Goal: Download file/media

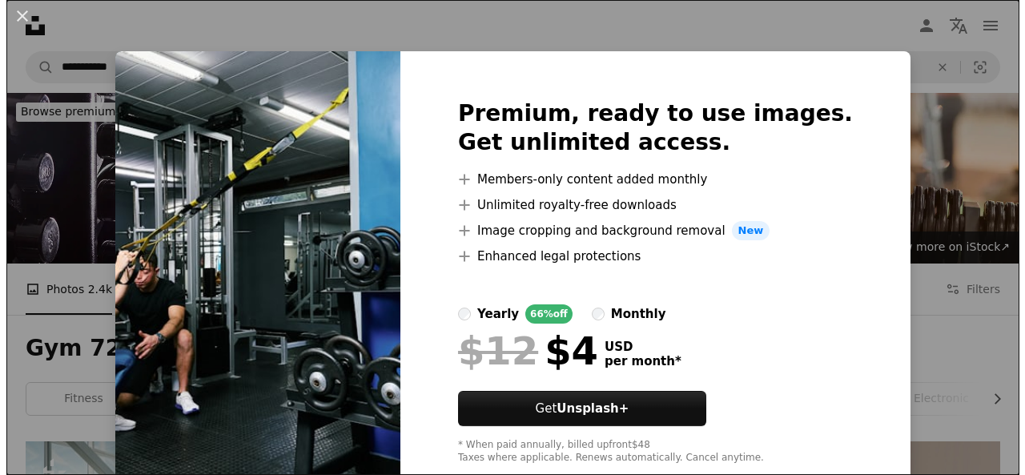
scroll to position [2400, 0]
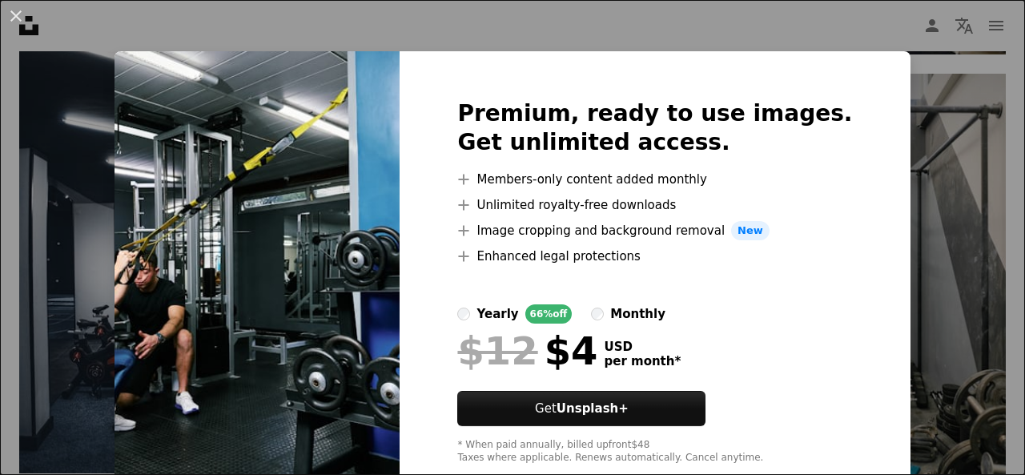
click at [365, 223] on img at bounding box center [257, 281] width 285 height 461
click at [15, 14] on button "An X shape" at bounding box center [15, 15] width 19 height 19
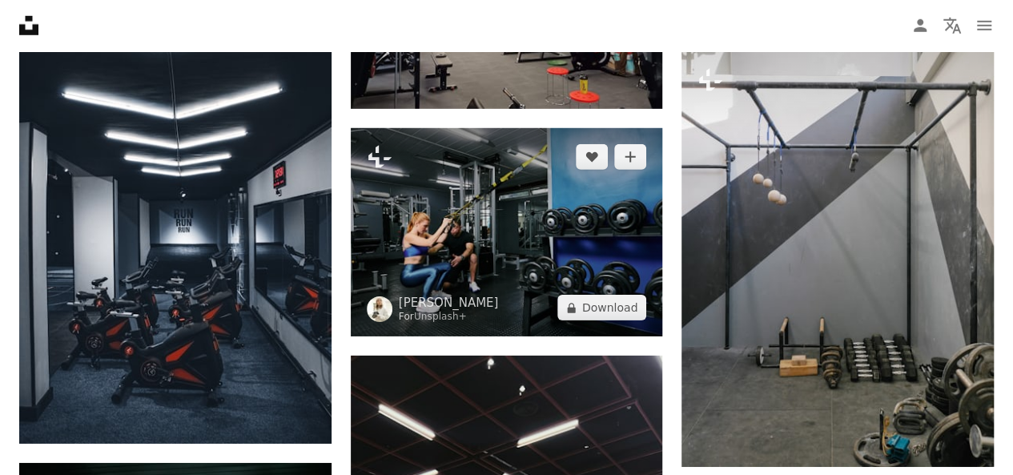
click at [441, 204] on img at bounding box center [507, 232] width 312 height 208
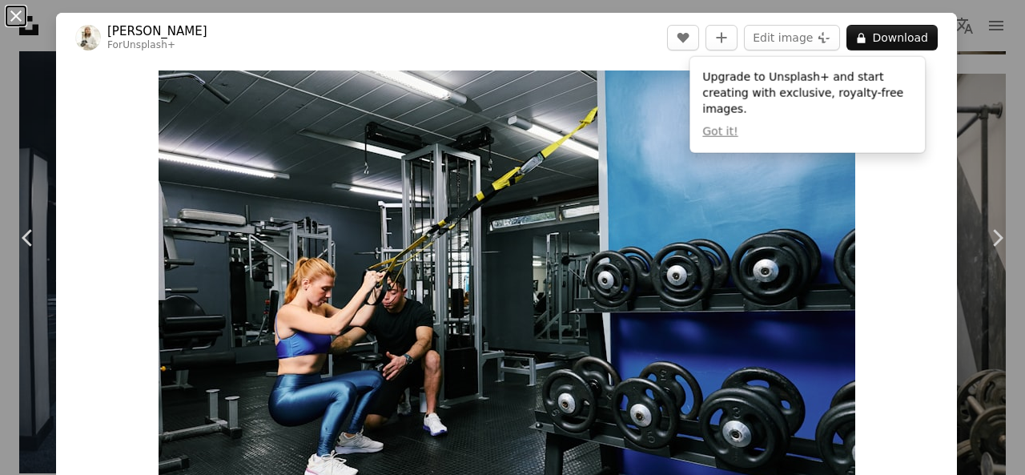
click at [14, 15] on button "An X shape" at bounding box center [15, 15] width 19 height 19
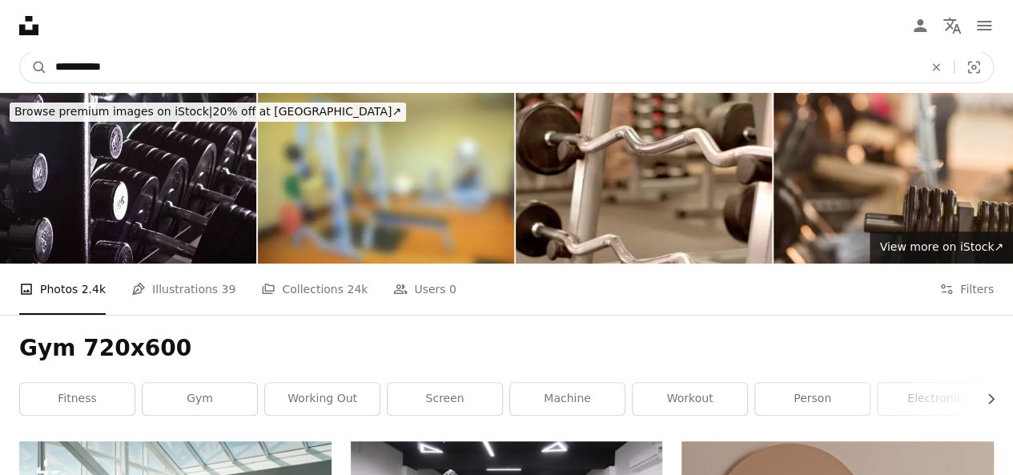
click at [119, 73] on input "**********" at bounding box center [483, 67] width 872 height 30
type input "*"
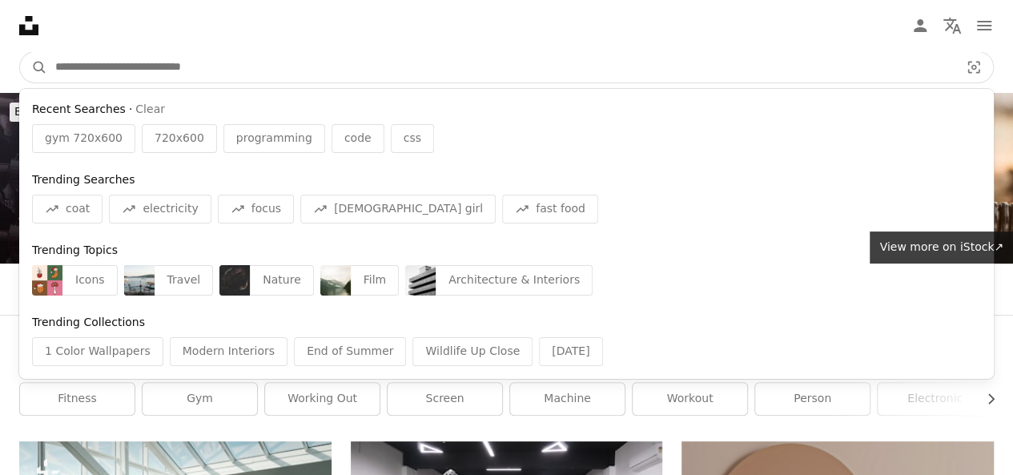
click at [64, 66] on input "Find visuals sitewide" at bounding box center [501, 67] width 908 height 30
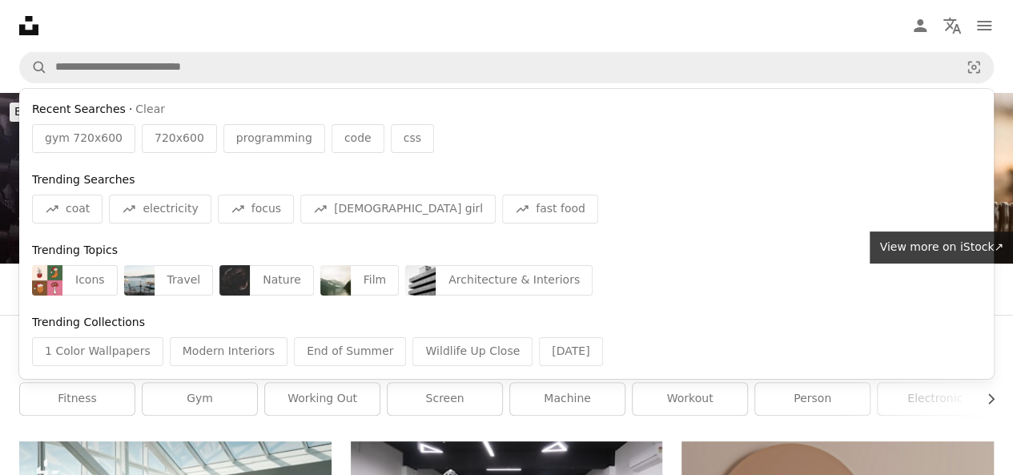
click at [27, 26] on icon "Unsplash logo Unsplash Home" at bounding box center [29, 26] width 32 height 32
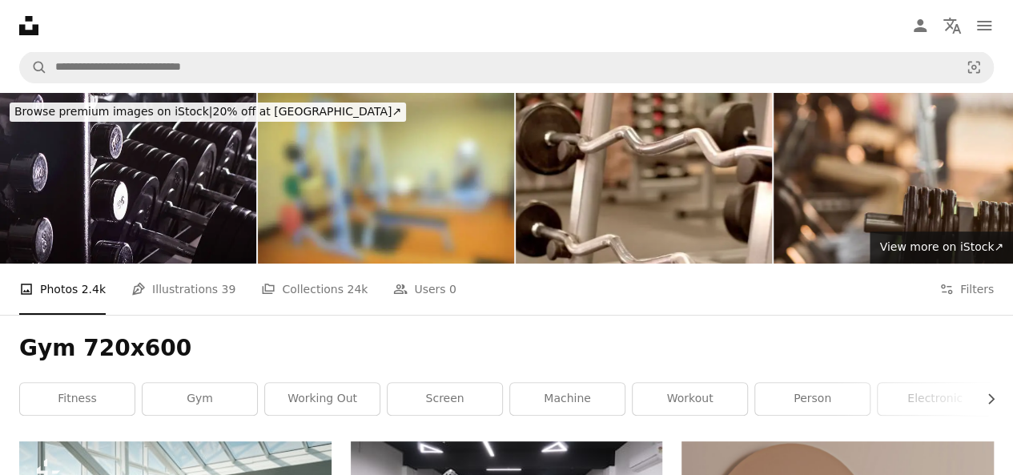
click at [27, 26] on icon "Unsplash logo Unsplash Home" at bounding box center [29, 26] width 32 height 32
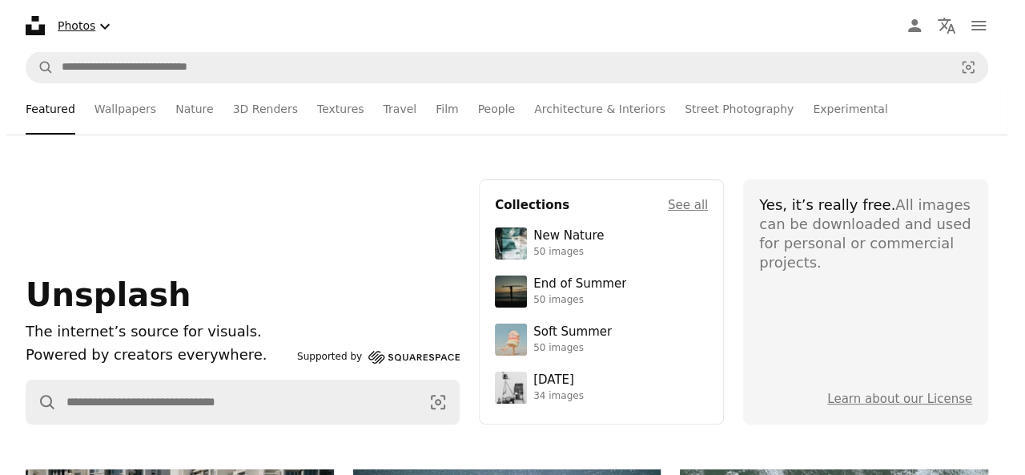
scroll to position [1762, 0]
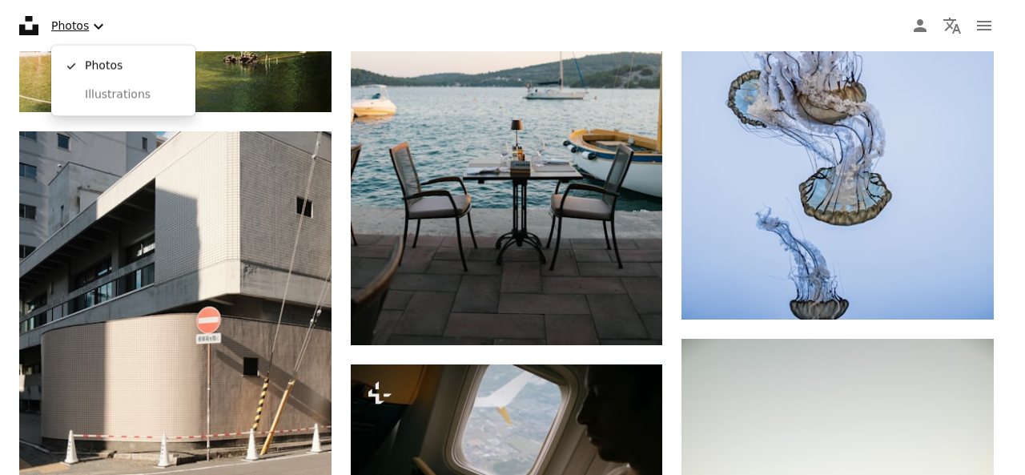
click at [98, 19] on icon "Chevron down" at bounding box center [98, 26] width 19 height 19
click at [93, 97] on span "Illustrations" at bounding box center [134, 95] width 98 height 16
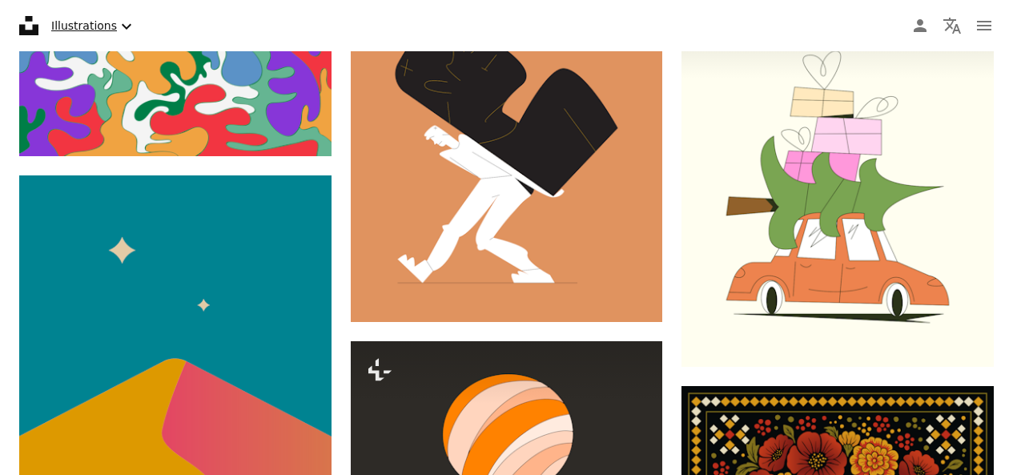
click at [122, 25] on icon "Select asset type" at bounding box center [127, 26] width 10 height 6
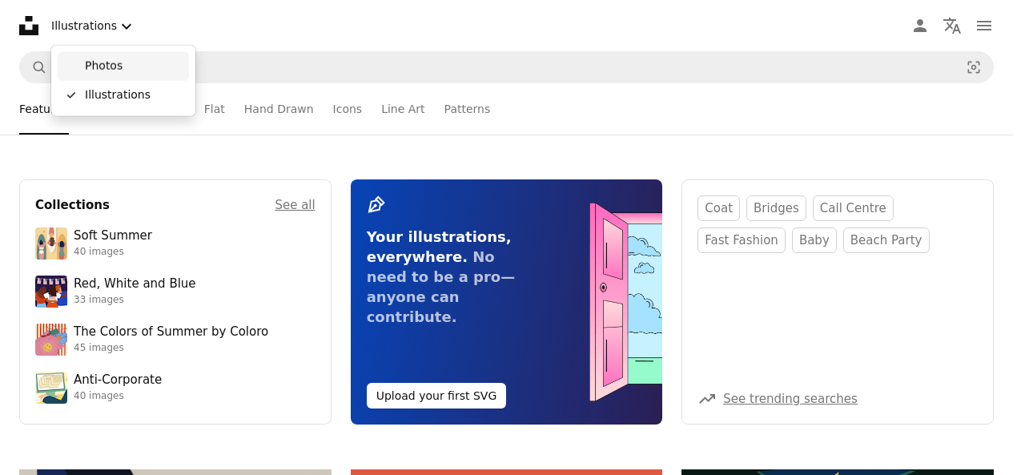
click at [121, 60] on span "Photos" at bounding box center [134, 66] width 98 height 16
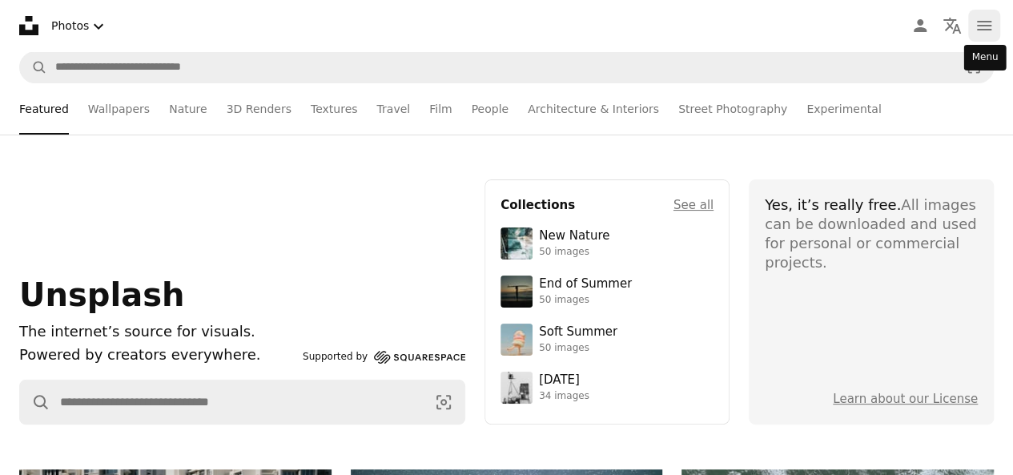
click at [987, 25] on icon "Menu" at bounding box center [984, 26] width 14 height 10
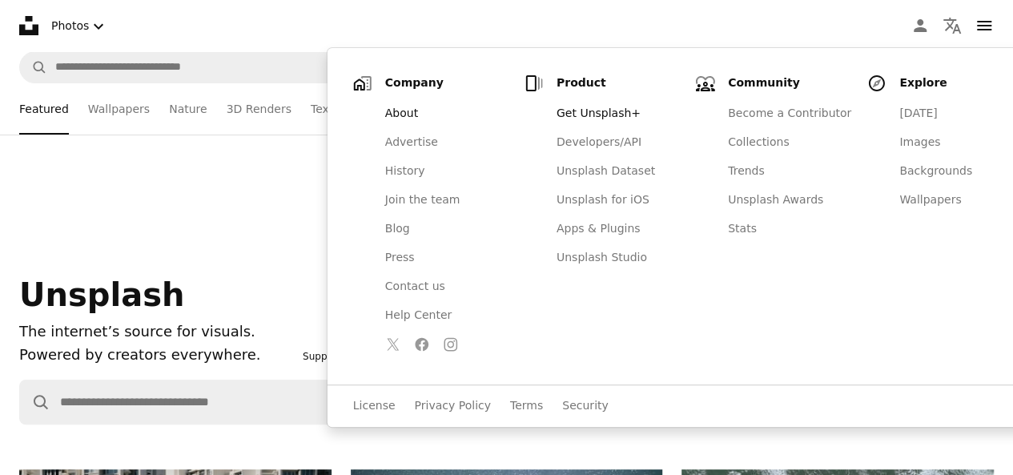
click at [397, 107] on link "About" at bounding box center [447, 113] width 143 height 29
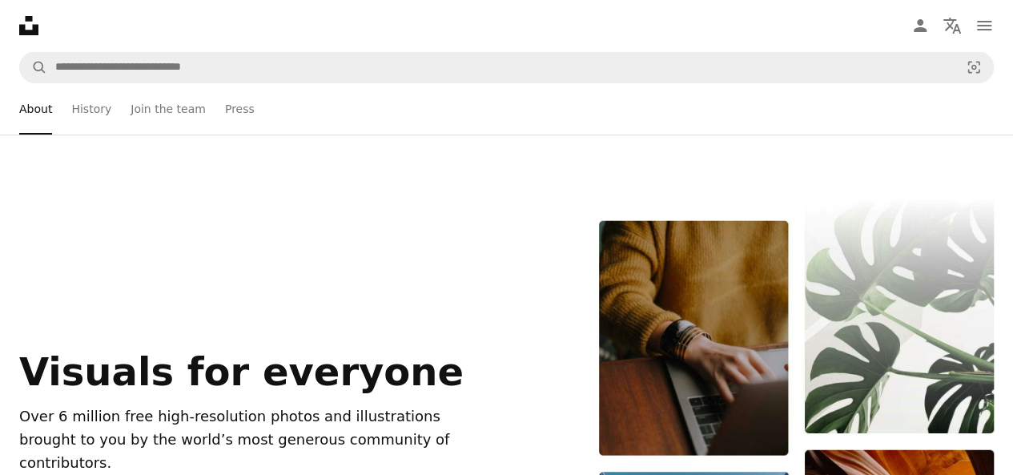
scroll to position [314, 0]
click at [993, 22] on icon "navigation menu" at bounding box center [984, 25] width 19 height 19
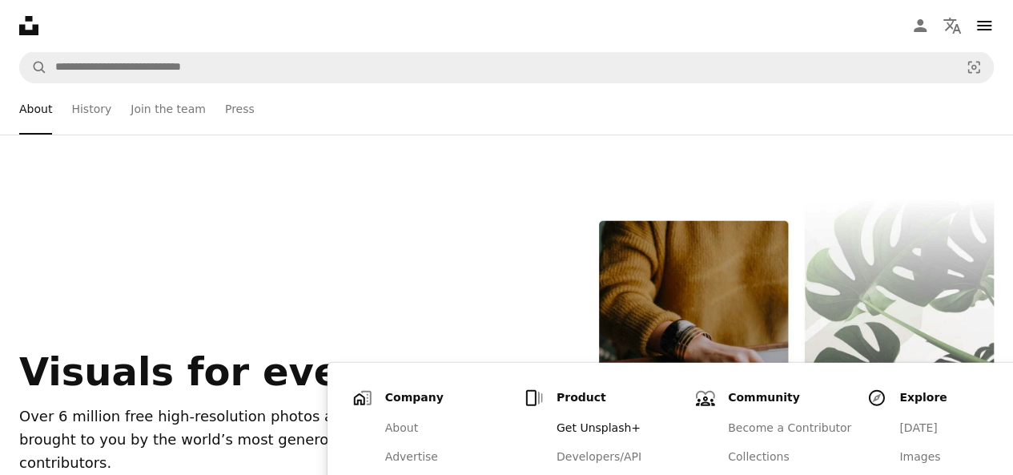
click at [200, 405] on p "Over 6 million free high-resolution photos and illustrations brought to you by …" at bounding box center [239, 439] width 441 height 69
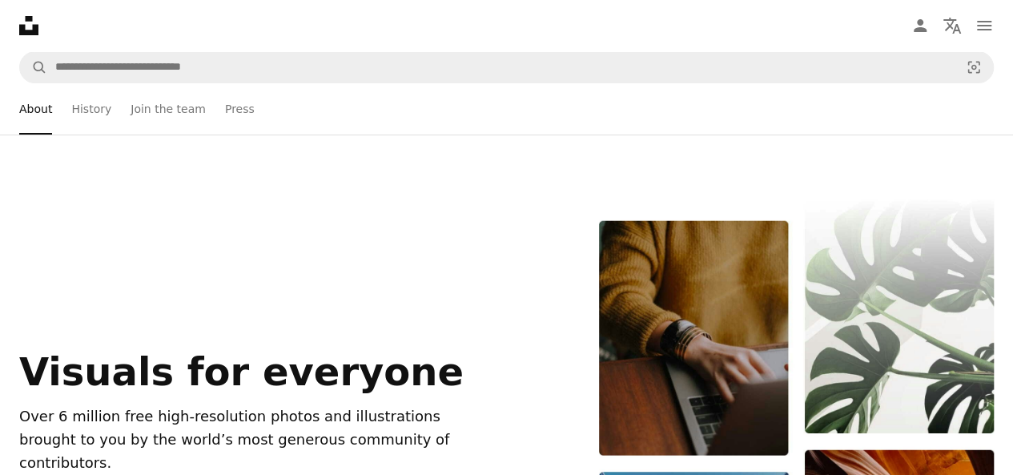
scroll to position [0, 0]
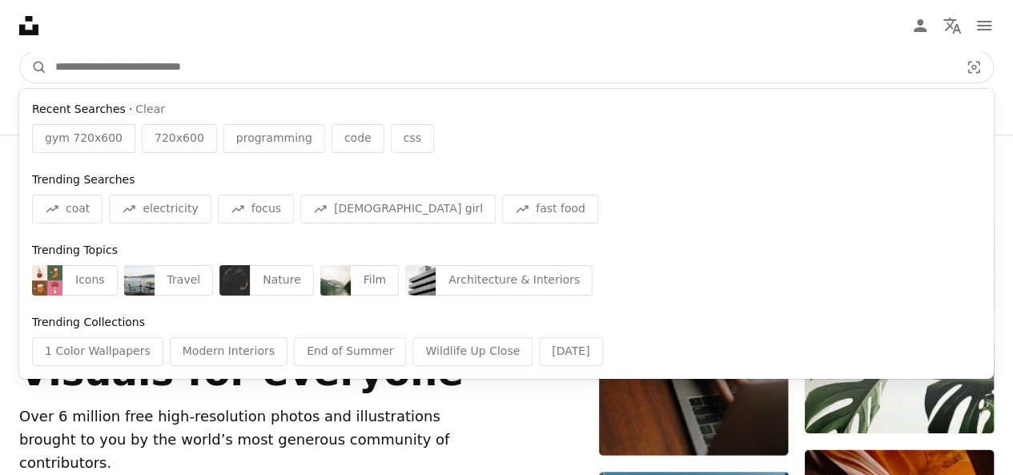
click at [101, 76] on input "Find visuals sitewide" at bounding box center [501, 67] width 908 height 30
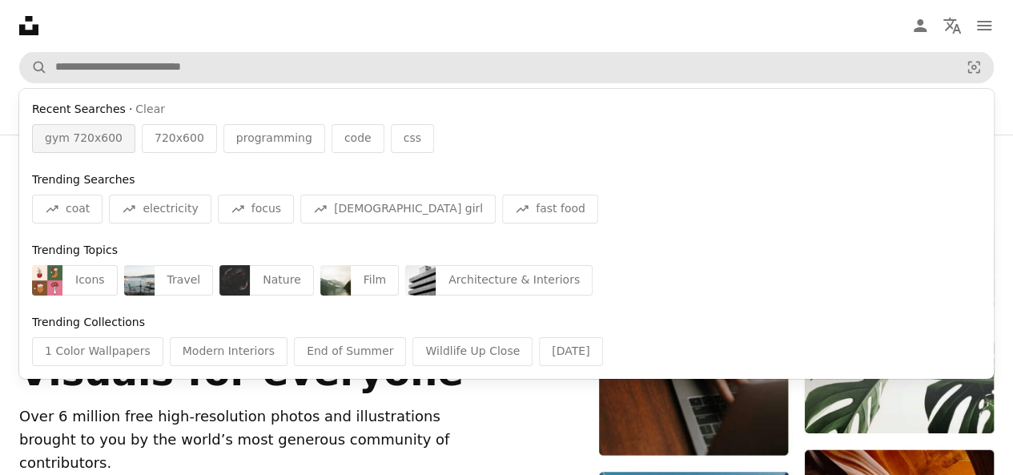
click at [70, 137] on span "gym 720x600" at bounding box center [84, 139] width 78 height 16
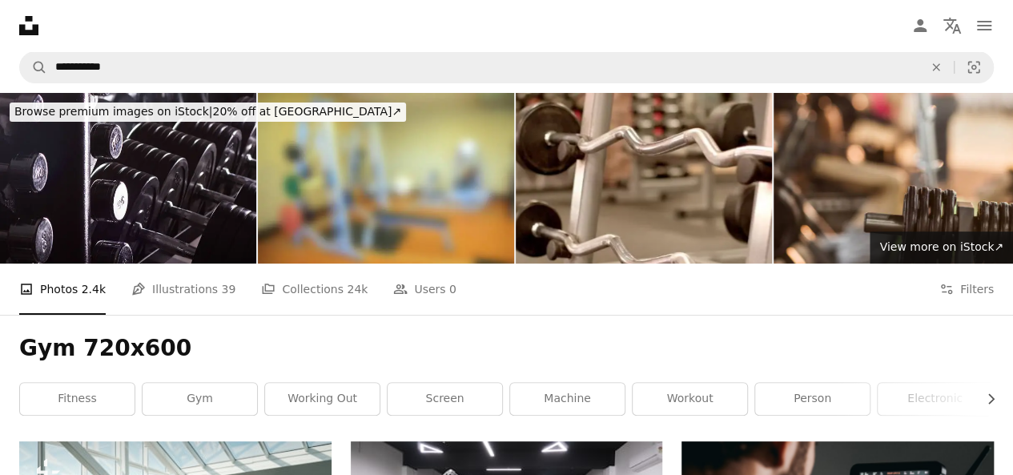
scroll to position [6051, 0]
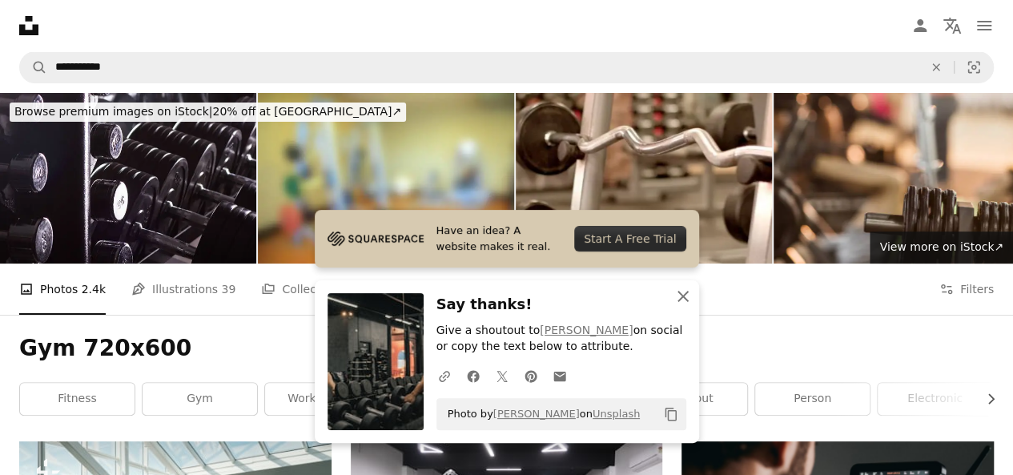
click at [679, 288] on icon "An X shape" at bounding box center [683, 296] width 19 height 19
